Goal: Transaction & Acquisition: Subscribe to service/newsletter

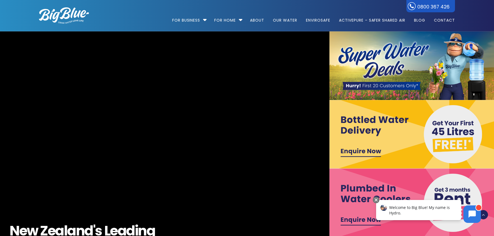
click at [64, 17] on img at bounding box center [64, 15] width 50 height 16
click at [207, 74] on video "[URL][DOMAIN_NAME]" at bounding box center [165, 168] width 710 height 296
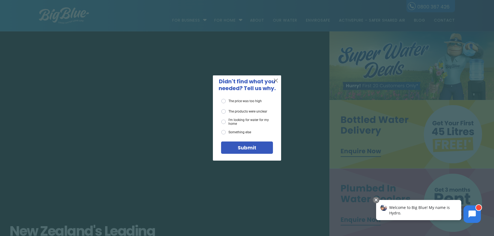
click at [276, 81] on span "X" at bounding box center [276, 80] width 5 height 7
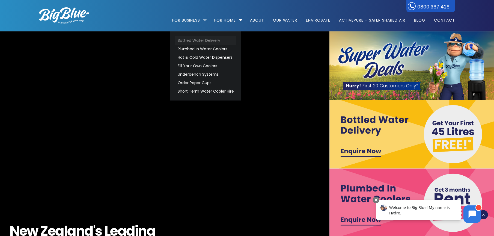
click at [189, 40] on link "Bottled Water Delivery" at bounding box center [205, 40] width 61 height 8
